Goal: Navigation & Orientation: Understand site structure

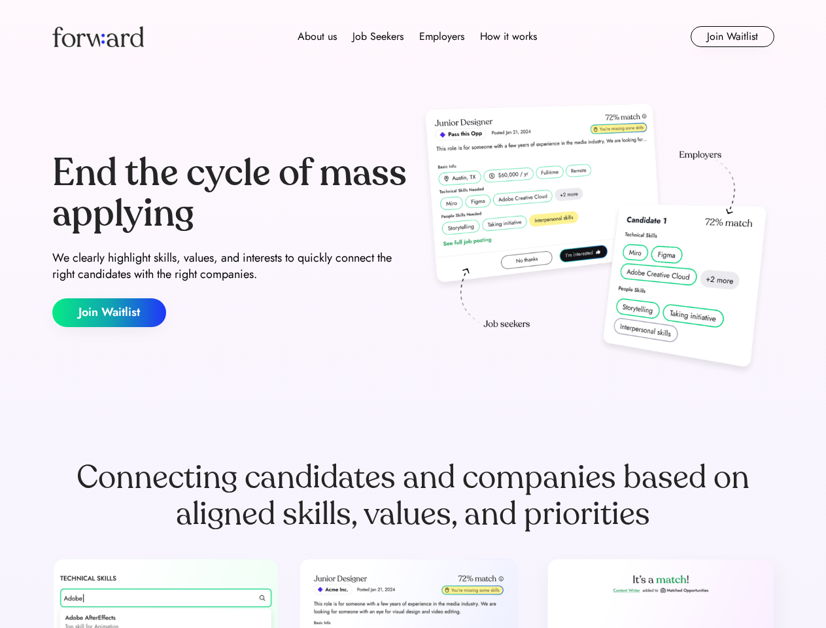
click at [413, 314] on div "End the cycle of mass applying We clearly highlight skills, values, and interes…" at bounding box center [413, 239] width 722 height 281
click at [413, 37] on div "About us Job Seekers Employers How it works" at bounding box center [417, 37] width 515 height 16
click at [98, 37] on img at bounding box center [98, 36] width 92 height 21
click at [417, 37] on div "About us Job Seekers Employers How it works" at bounding box center [417, 37] width 515 height 16
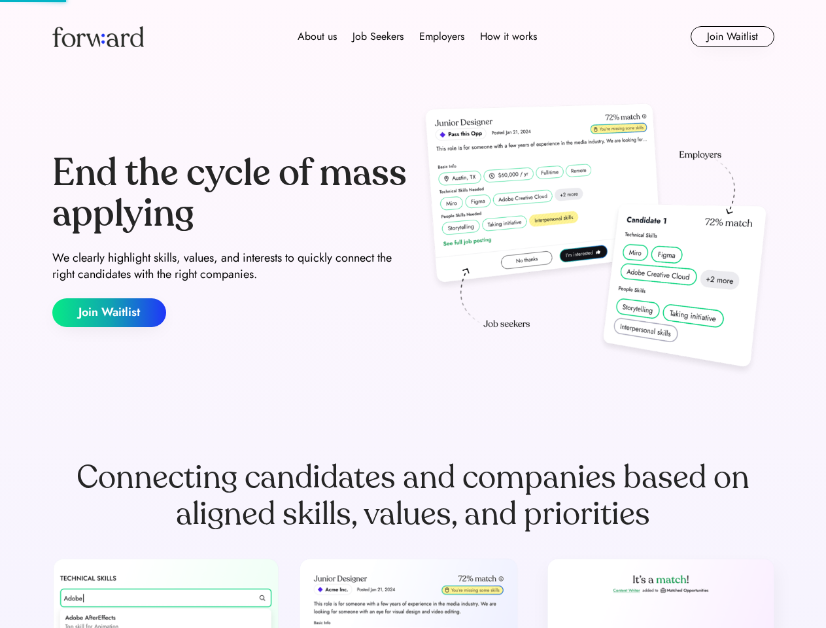
click at [317, 37] on div "About us" at bounding box center [317, 37] width 39 height 16
click at [378, 37] on div "Job Seekers" at bounding box center [377, 37] width 51 height 16
click at [441, 37] on div "Employers" at bounding box center [441, 37] width 45 height 16
click at [507, 37] on div "How it works" at bounding box center [508, 37] width 57 height 16
click at [732, 37] on button "Join Waitlist" at bounding box center [733, 36] width 84 height 21
